Goal: Task Accomplishment & Management: Manage account settings

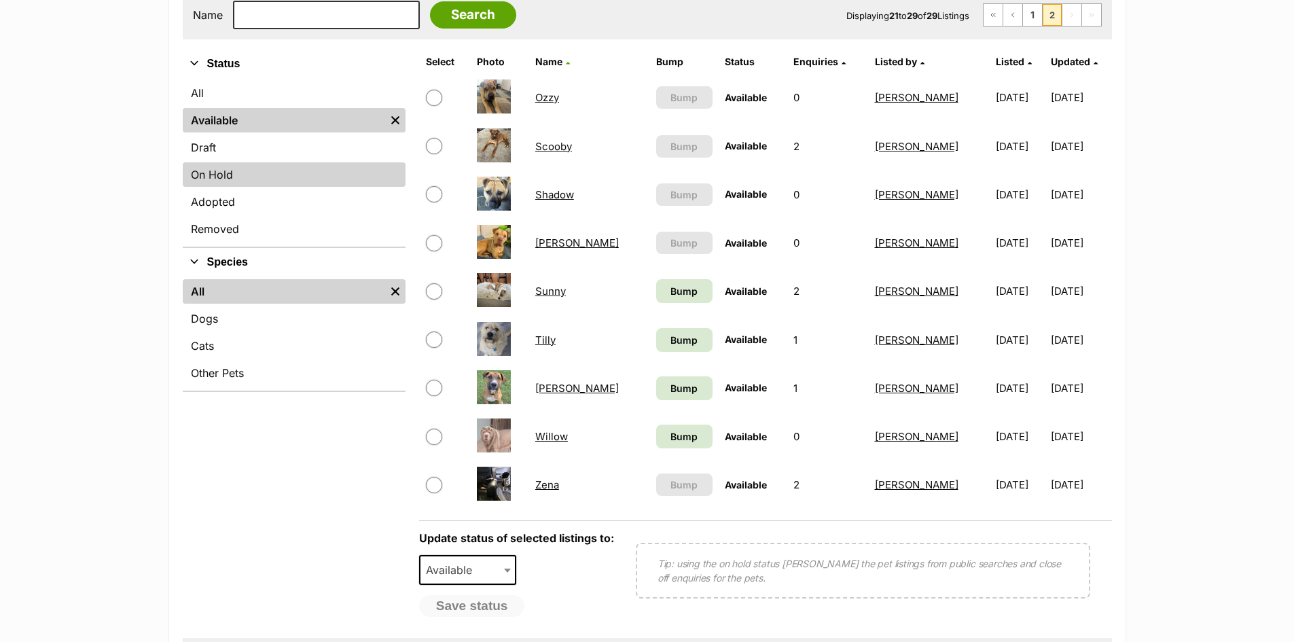
click at [237, 179] on link "On Hold" at bounding box center [294, 174] width 223 height 24
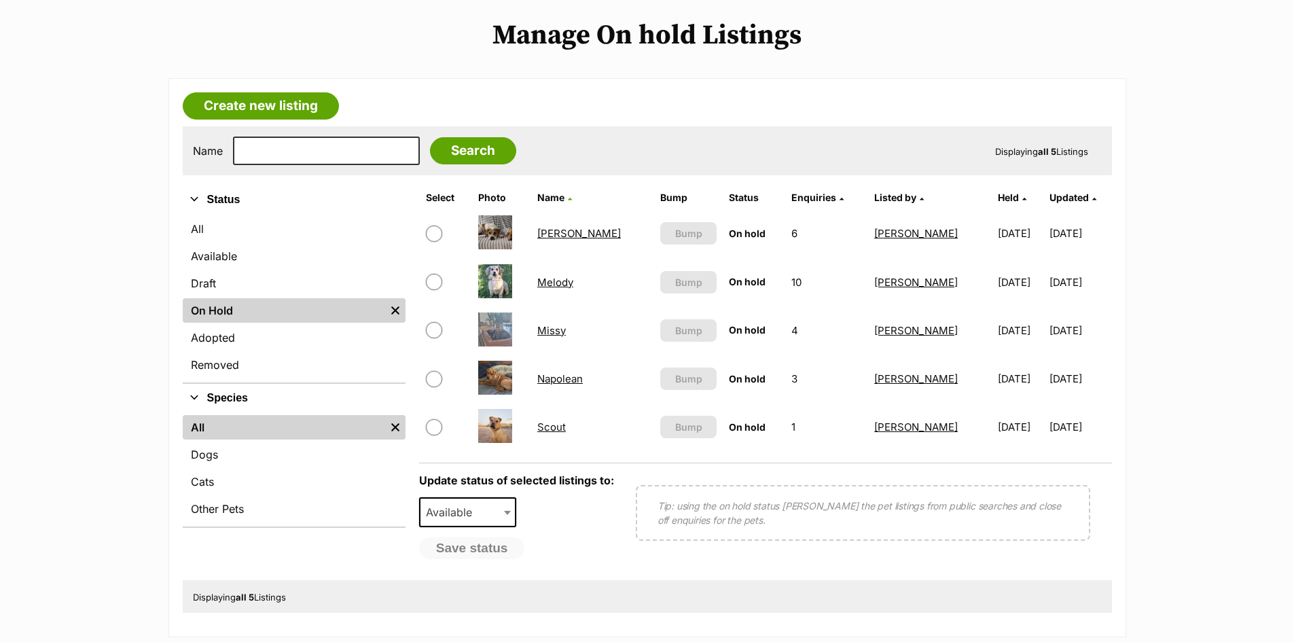
click at [554, 376] on link "Napolean" at bounding box center [560, 378] width 46 height 13
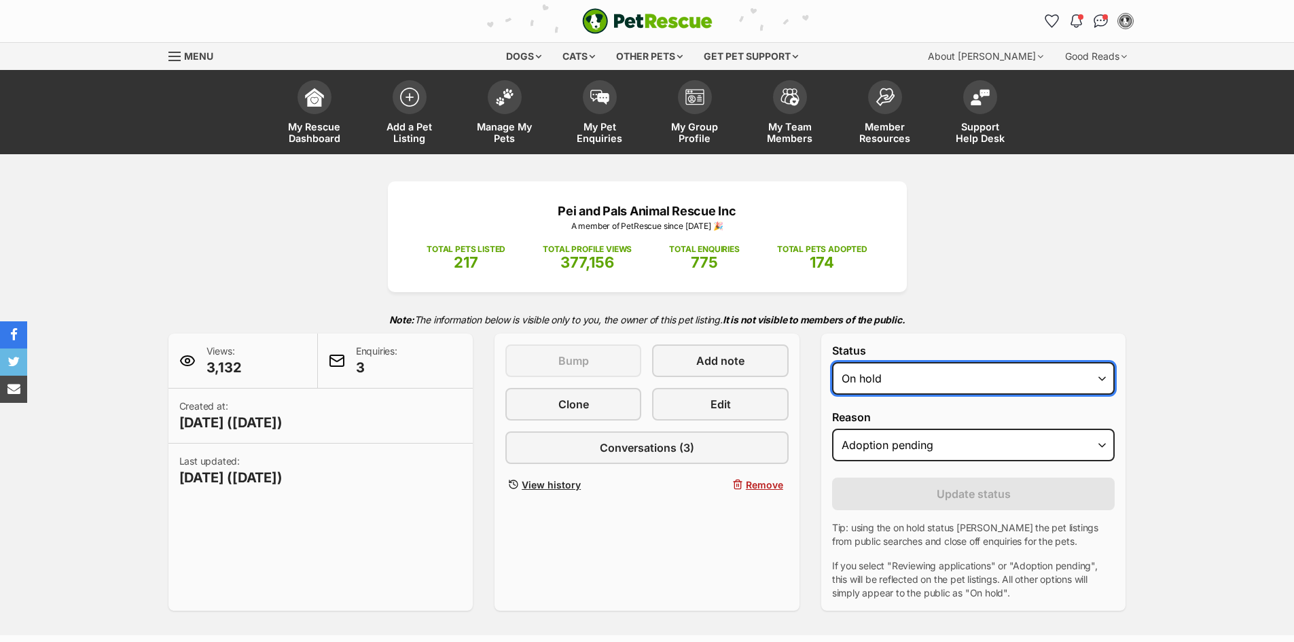
click at [967, 382] on select "Draft - not available as listing has enquires Available On hold Adopted" at bounding box center [973, 378] width 283 height 33
select select "rehomed"
click at [832, 362] on select "Draft - not available as listing has enquires Available On hold Adopted" at bounding box center [973, 378] width 283 height 33
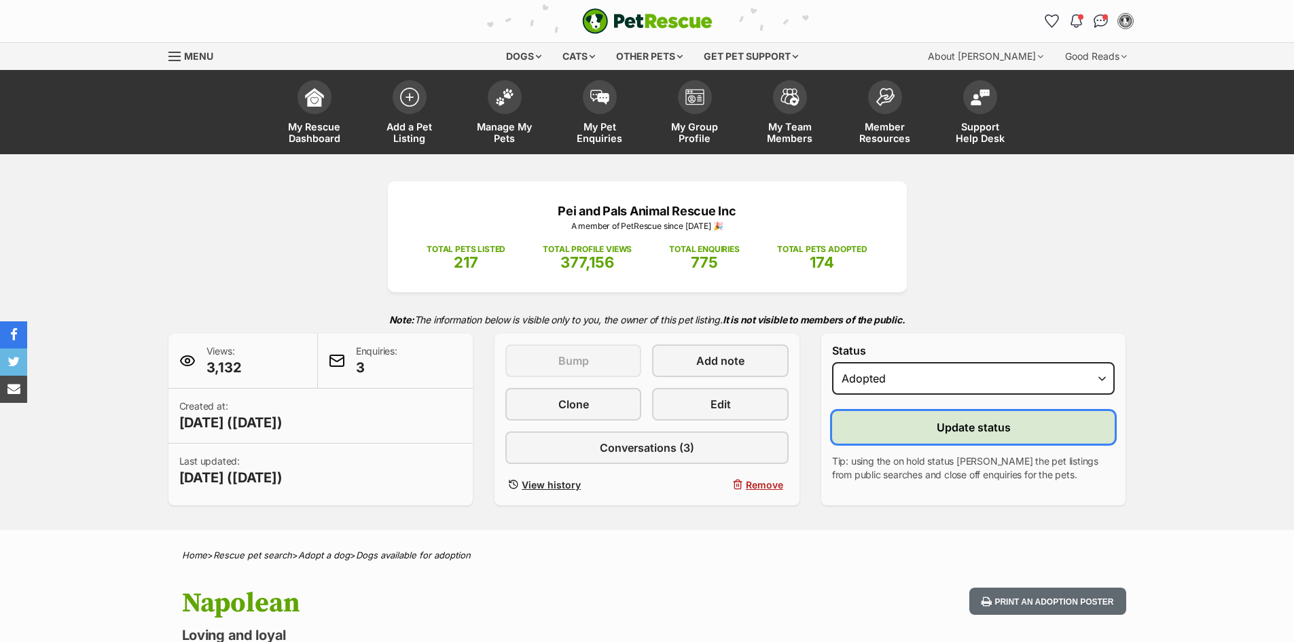
click at [903, 417] on button "Update status" at bounding box center [973, 427] width 283 height 33
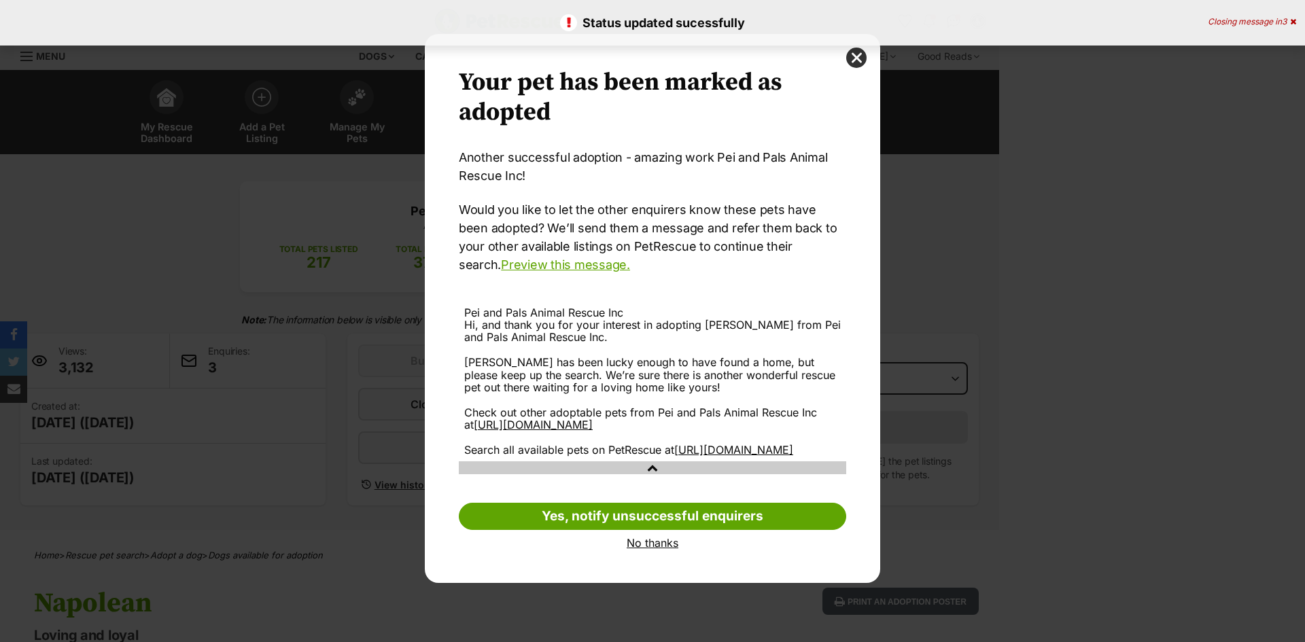
click at [631, 549] on link "No thanks" at bounding box center [652, 543] width 387 height 12
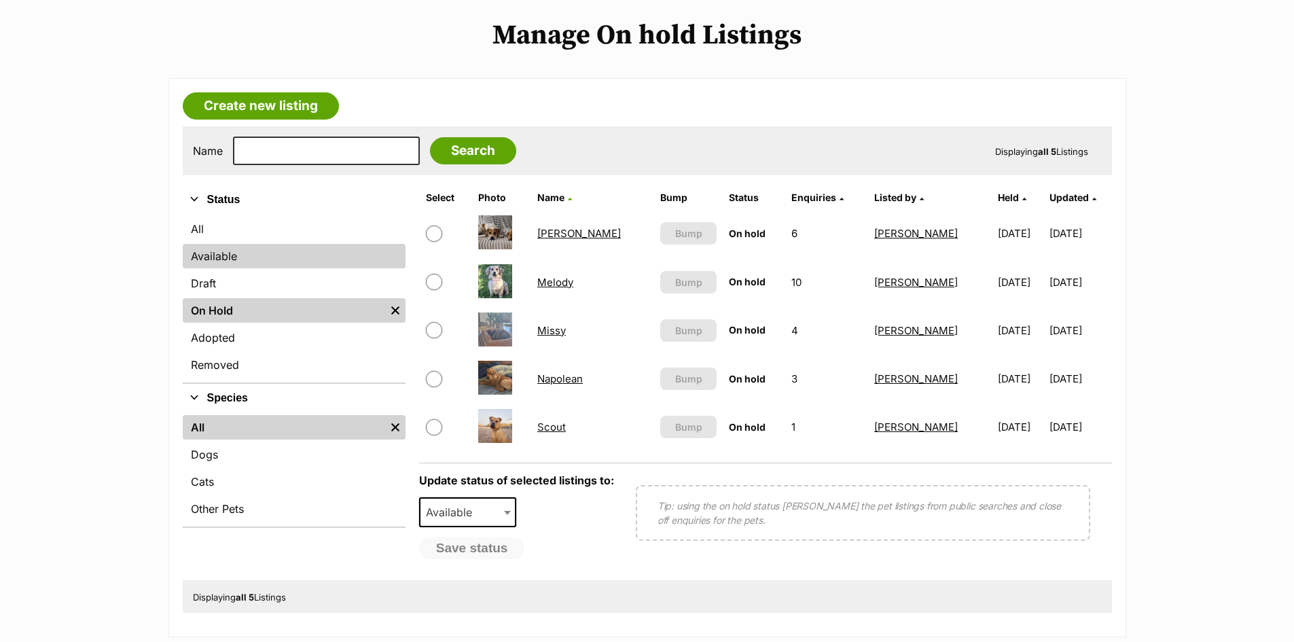
click at [195, 255] on link "Available" at bounding box center [294, 256] width 223 height 24
